Goal: Task Accomplishment & Management: Manage account settings

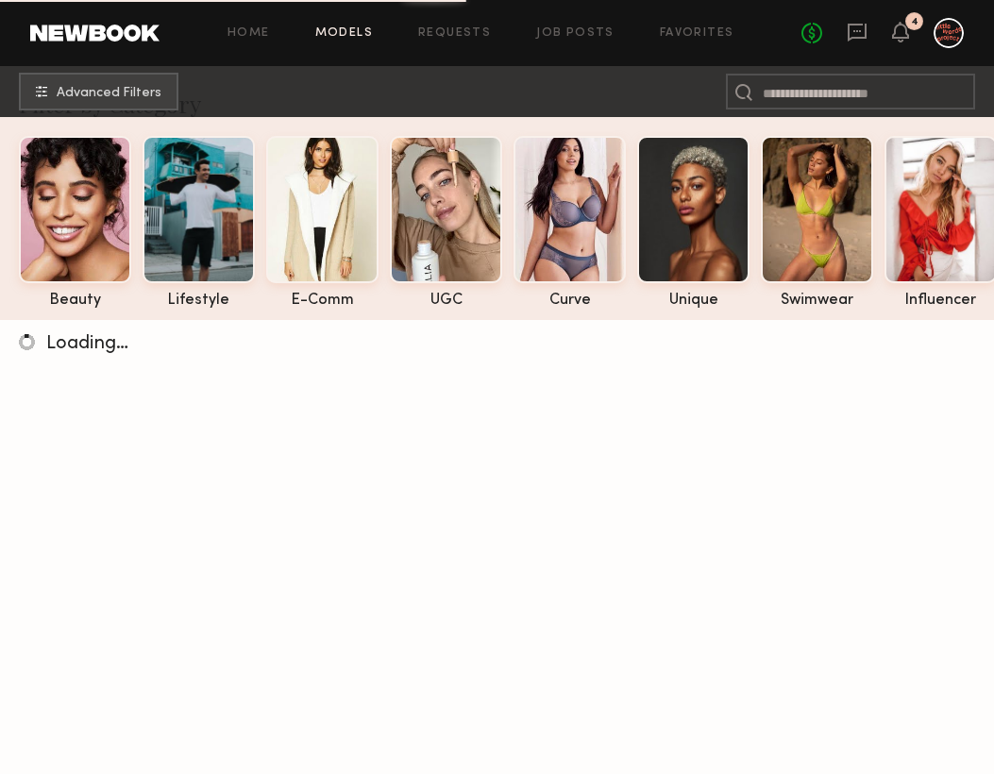
scroll to position [67, 0]
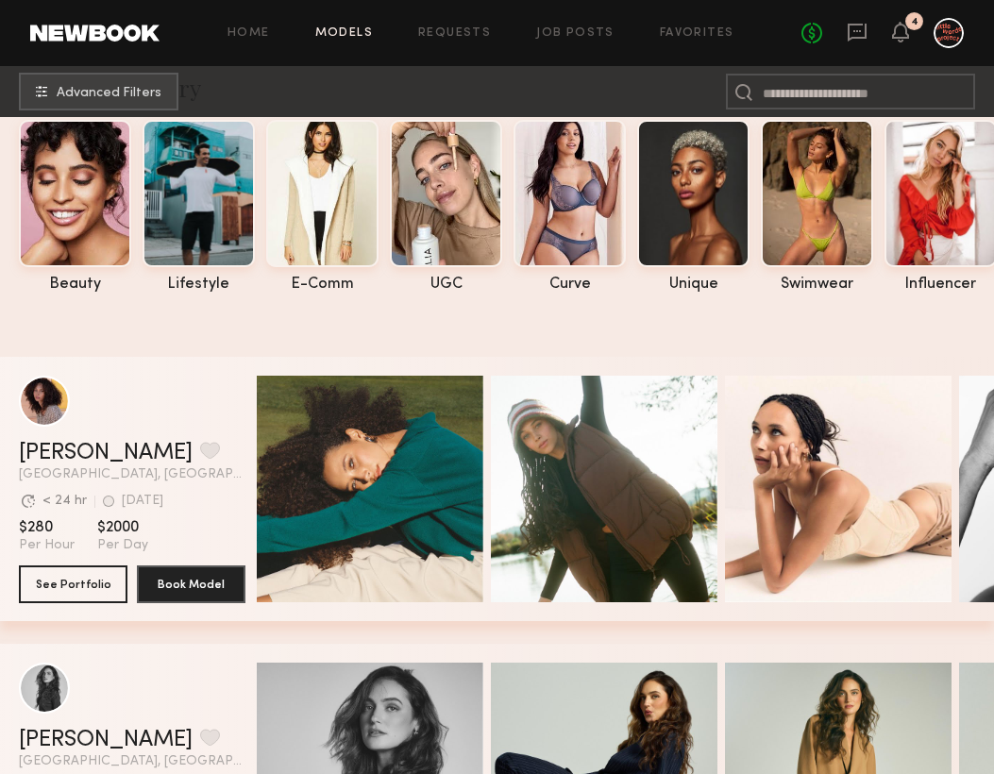
click at [948, 36] on div at bounding box center [948, 33] width 30 height 30
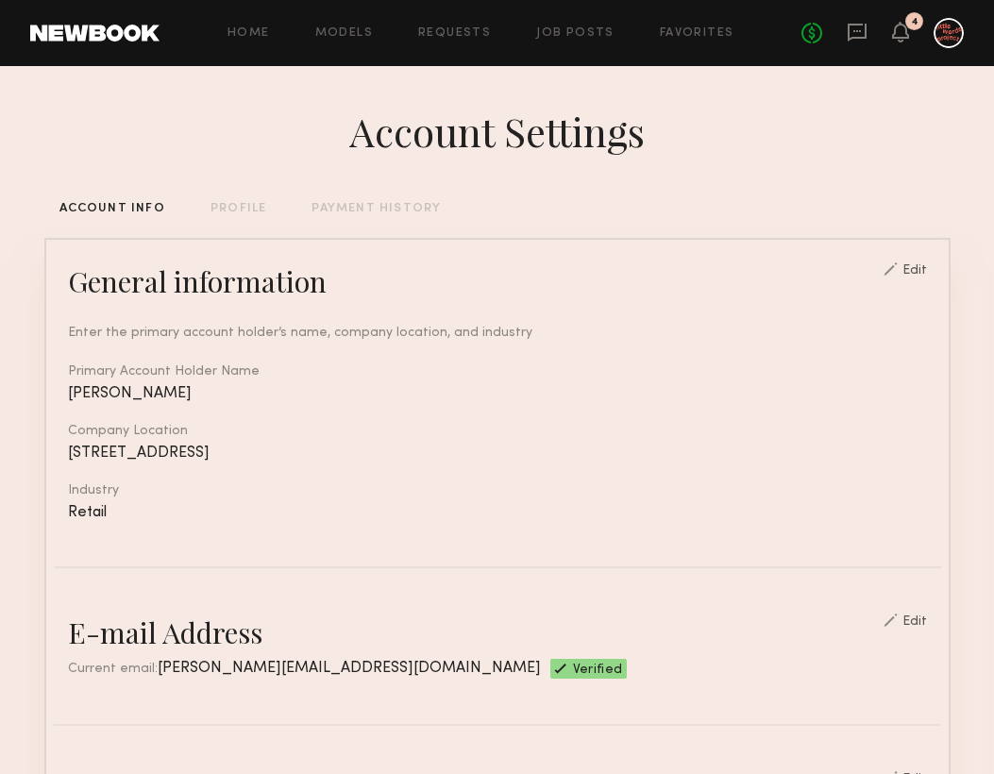
click at [261, 205] on div "PROFILE" at bounding box center [238, 209] width 56 height 12
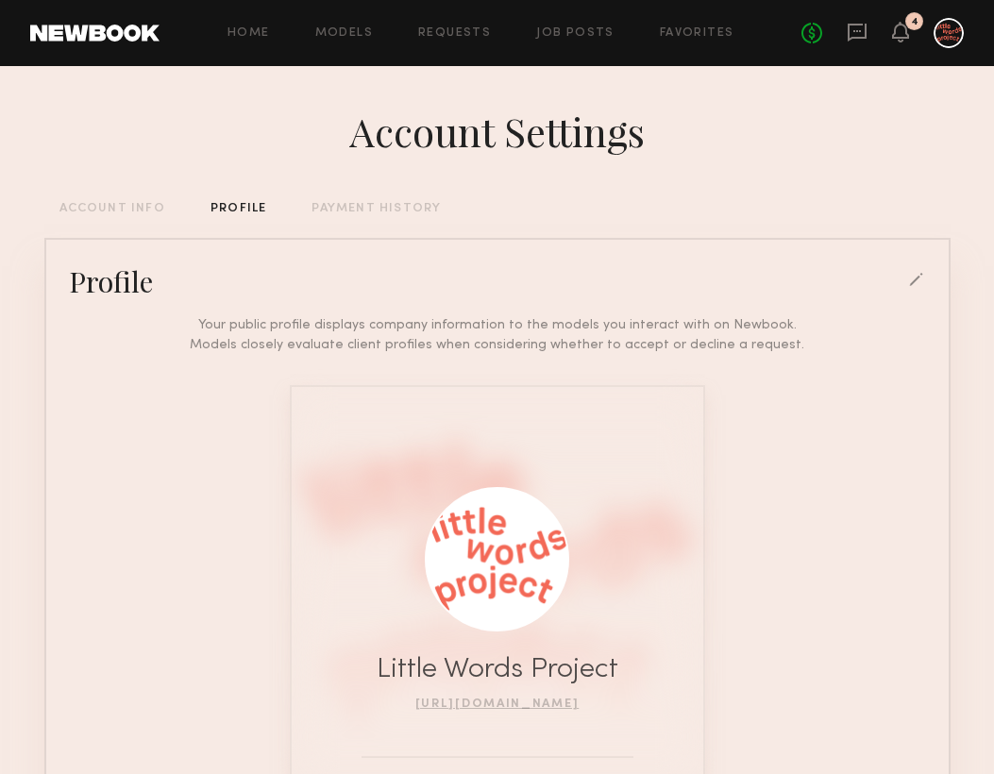
click at [356, 212] on div "PAYMENT HISTORY" at bounding box center [375, 209] width 129 height 12
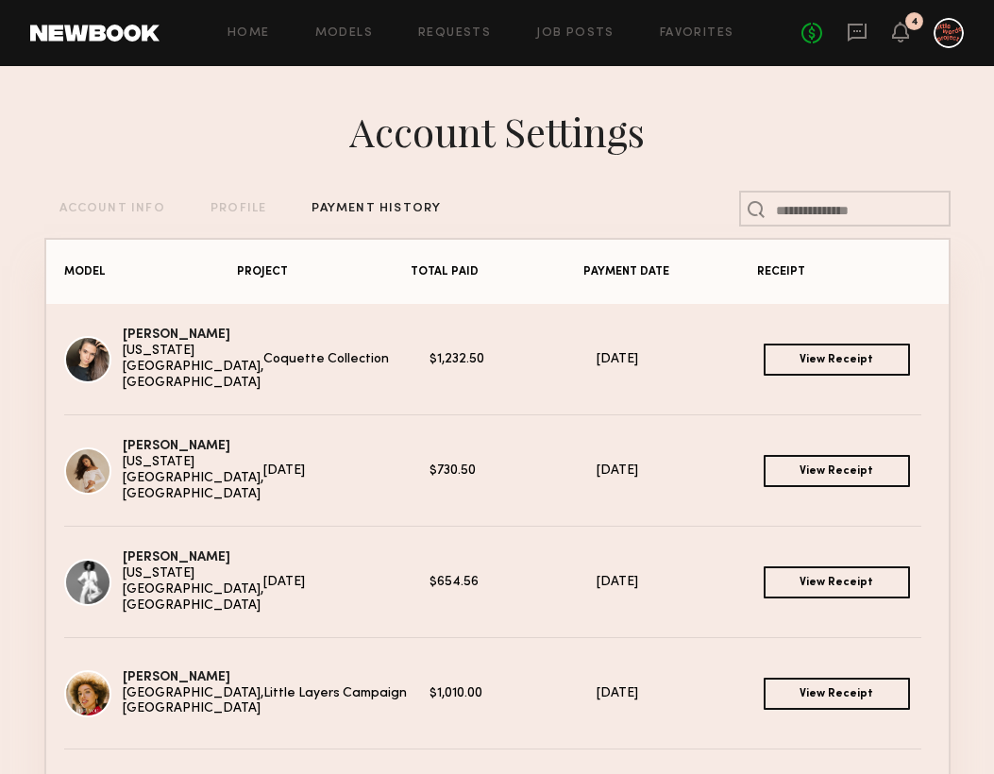
click at [102, 197] on div "Account Settings ACCOUNT INFO PROFILE PAYMENT HISTORY MODEL PROJECT TOTAL PAID …" at bounding box center [497, 539] width 906 height 947
click at [108, 203] on div "ACCOUNT INFO" at bounding box center [112, 209] width 106 height 12
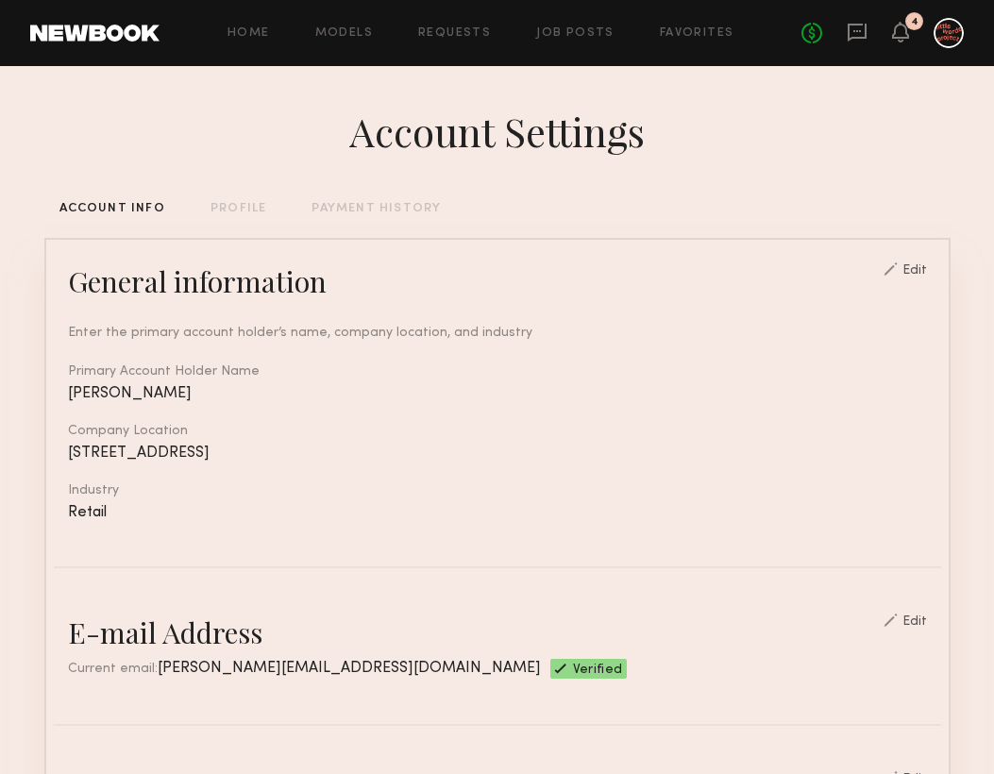
click at [916, 272] on div "Edit" at bounding box center [914, 270] width 25 height 13
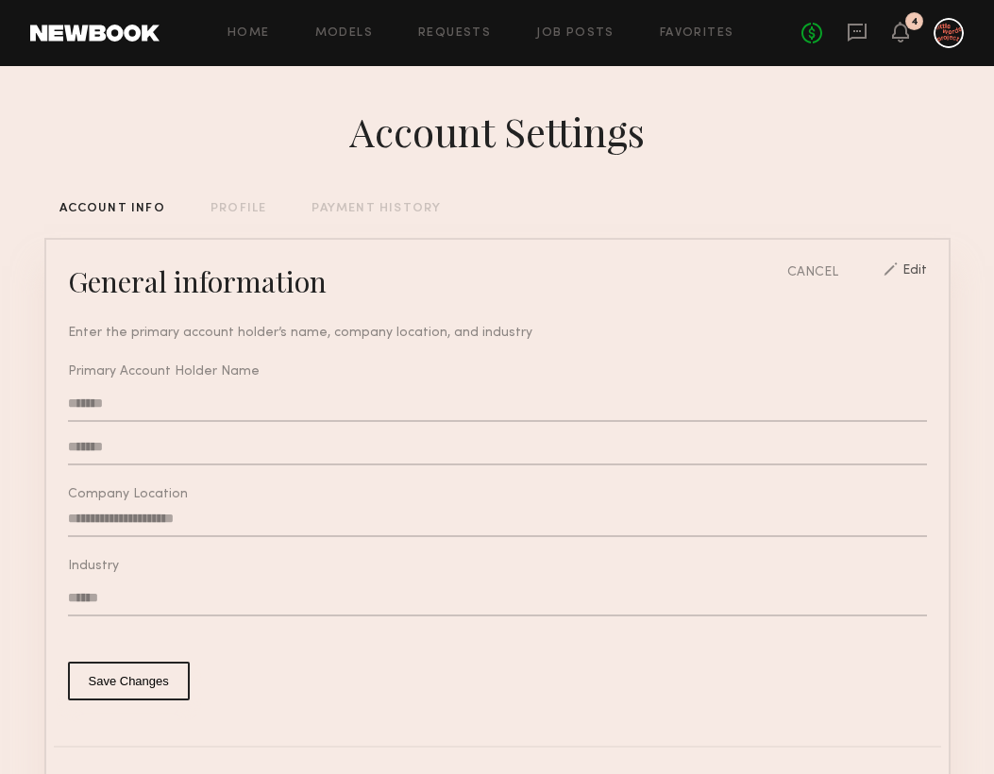
type input "**********"
click at [916, 272] on div "Edit" at bounding box center [914, 273] width 25 height 18
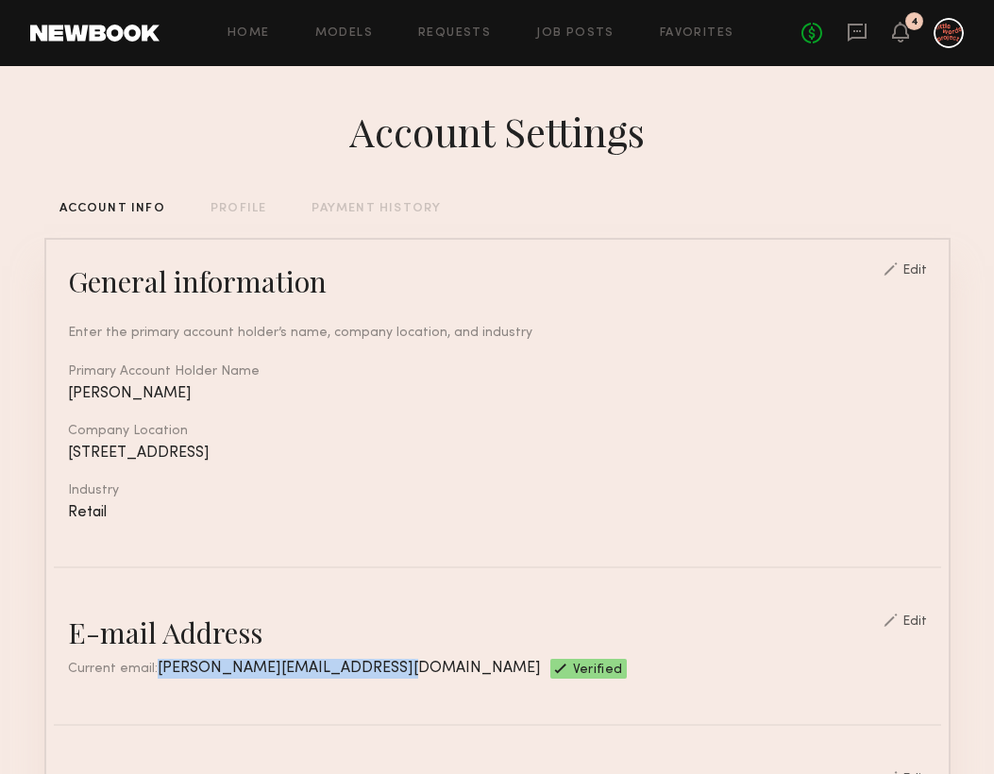
drag, startPoint x: 359, startPoint y: 659, endPoint x: 149, endPoint y: 672, distance: 209.9
click at [149, 672] on div "Current email: [PERSON_NAME][EMAIL_ADDRESS][DOMAIN_NAME]" at bounding box center [304, 669] width 473 height 20
copy span "[EMAIL_ADDRESS][DOMAIN_NAME]"
click at [954, 39] on div at bounding box center [948, 33] width 30 height 30
click at [952, 29] on div at bounding box center [948, 33] width 30 height 30
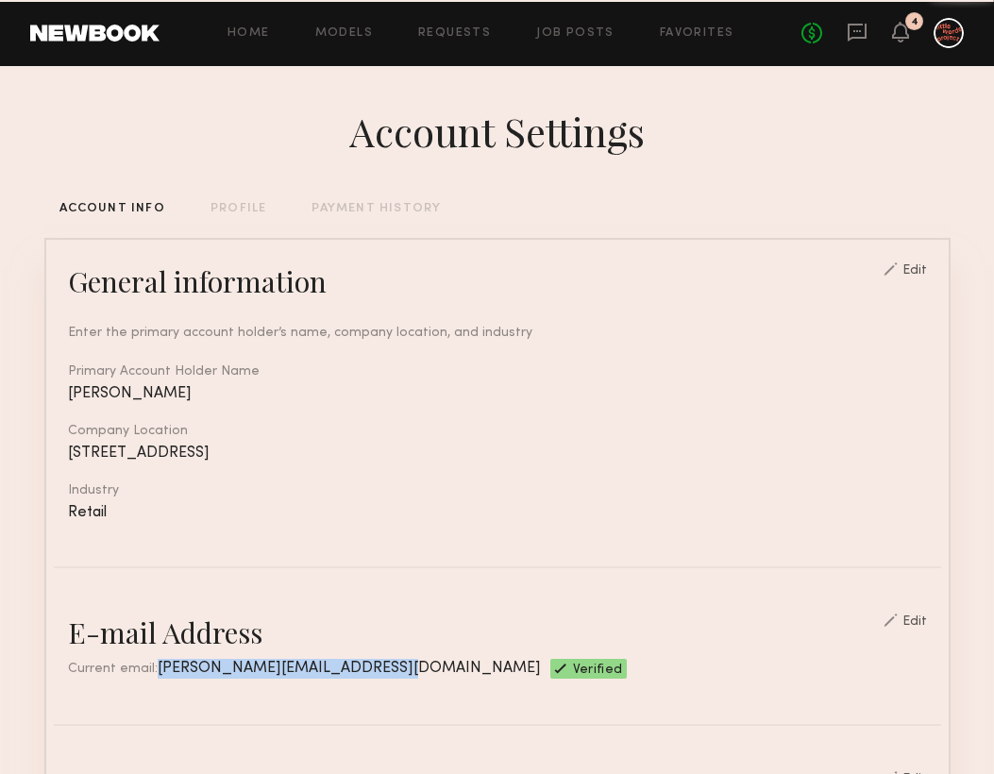
click at [952, 29] on div at bounding box center [948, 33] width 30 height 30
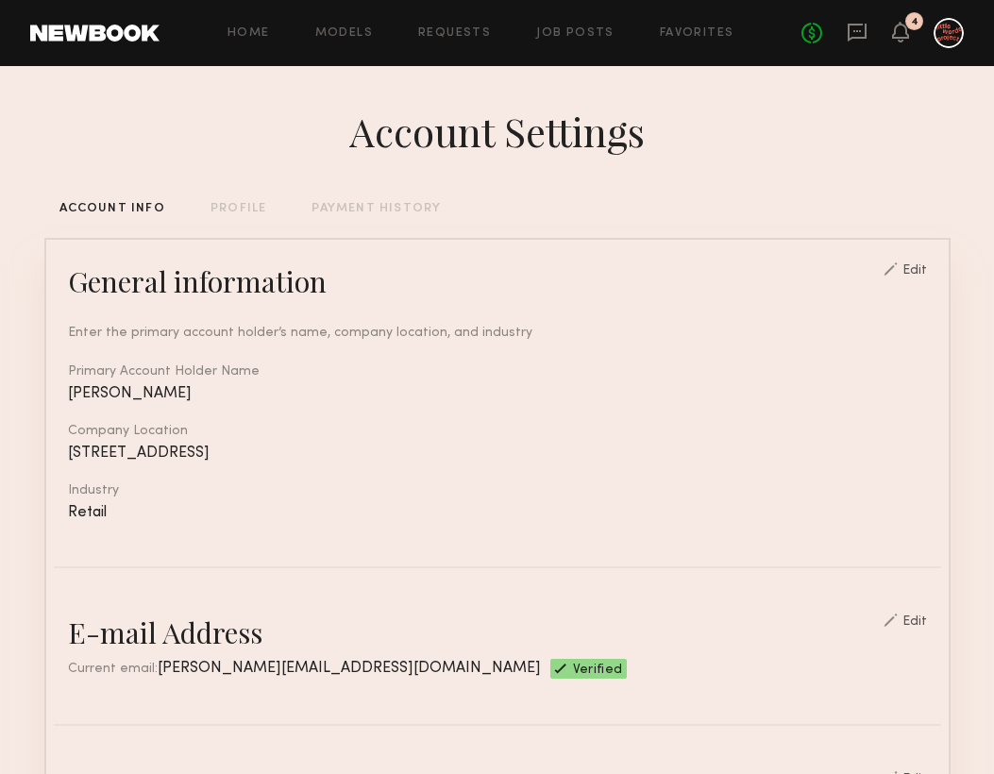
click at [916, 33] on div "No fees up to $5,000 4" at bounding box center [882, 33] width 162 height 30
